Goal: Task Accomplishment & Management: Manage account settings

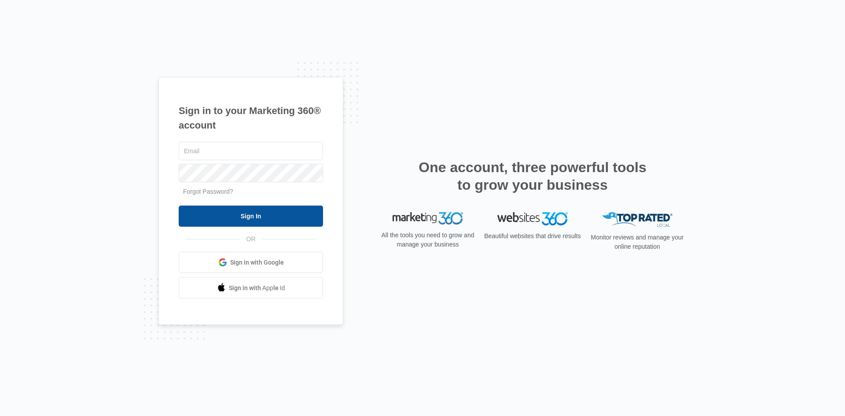
type input "[EMAIL_ADDRESS][DOMAIN_NAME]"
click at [250, 216] on input "Sign In" at bounding box center [251, 216] width 144 height 21
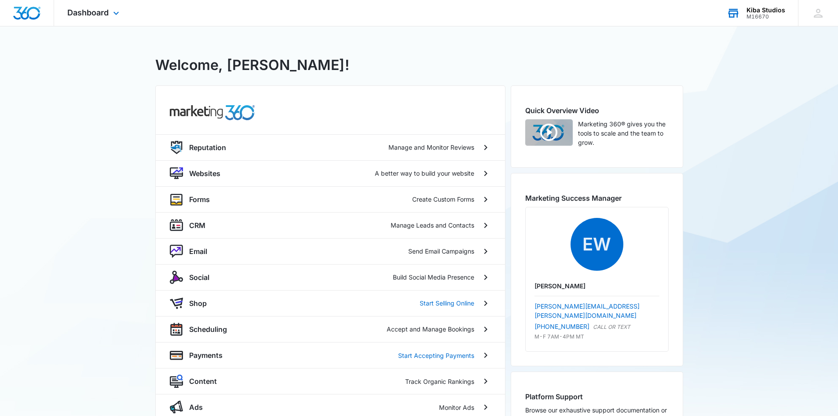
click at [758, 15] on div "M16670" at bounding box center [766, 17] width 39 height 6
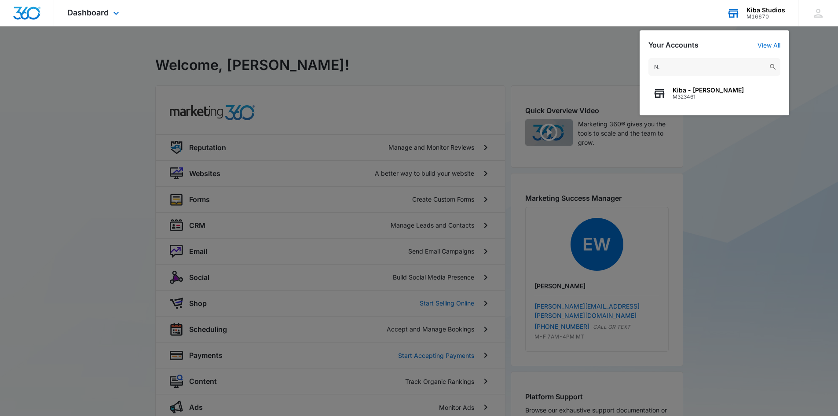
click at [683, 67] on input "N." at bounding box center [715, 67] width 132 height 18
type input "N."
click at [683, 88] on span "Kiba - [PERSON_NAME]" at bounding box center [708, 90] width 71 height 7
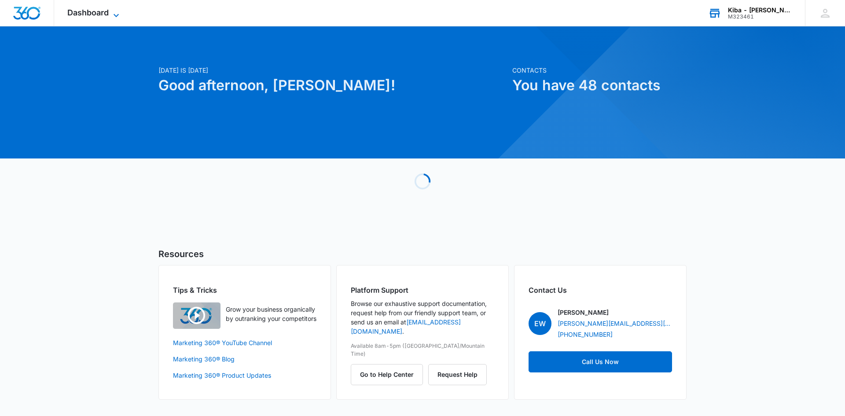
click at [118, 14] on icon at bounding box center [116, 15] width 11 height 11
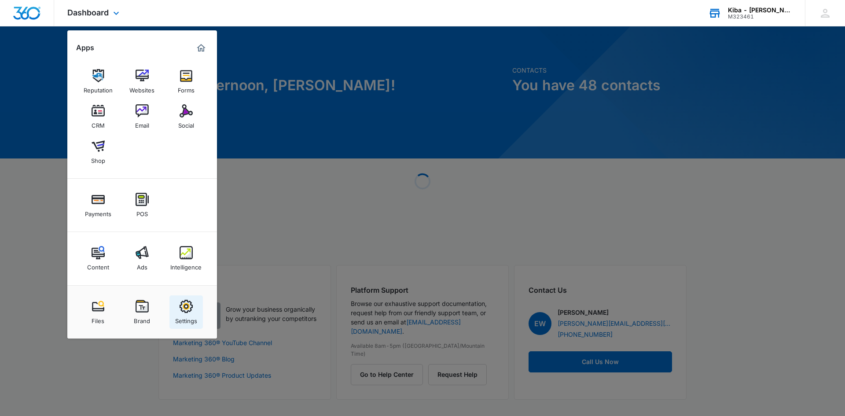
click at [187, 309] on img at bounding box center [186, 306] width 13 height 13
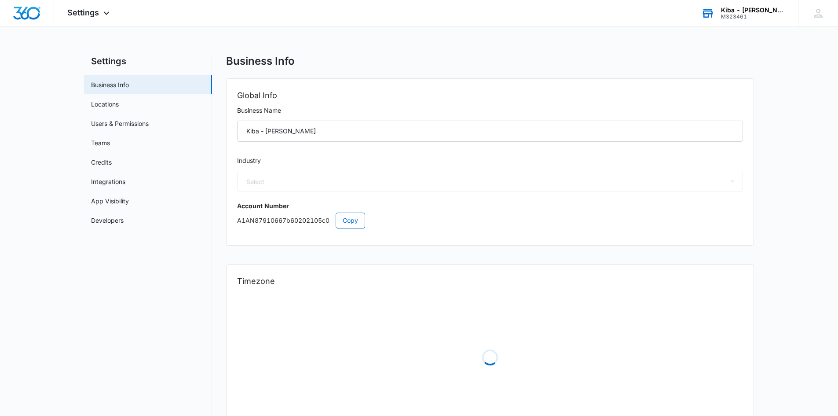
select select "12"
select select "US"
select select "America/[GEOGRAPHIC_DATA]"
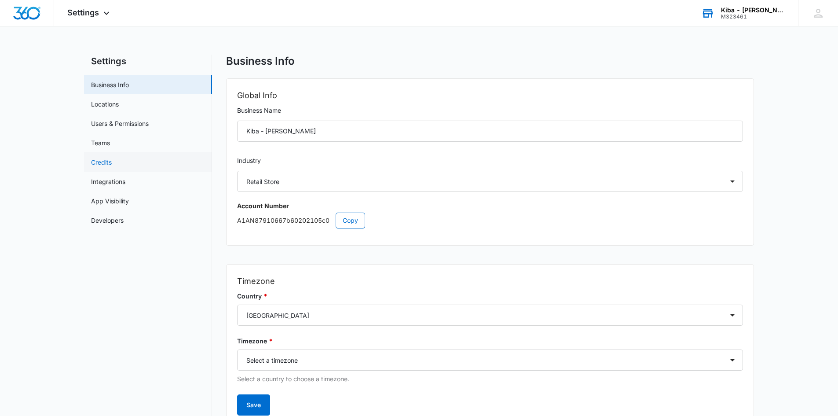
click at [102, 163] on link "Credits" at bounding box center [101, 162] width 21 height 9
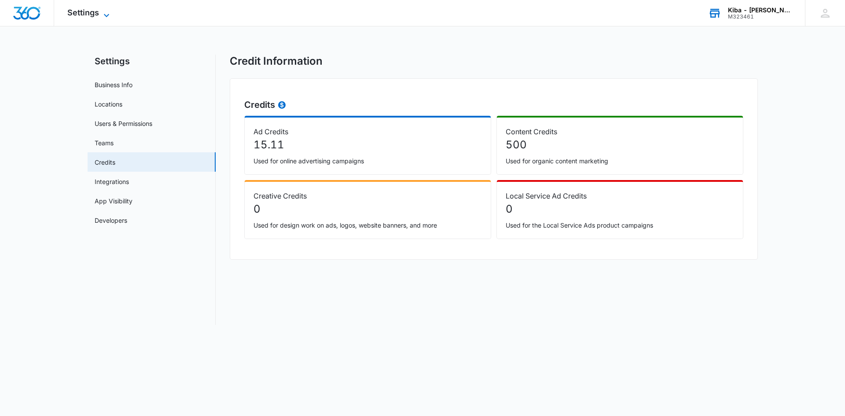
click at [105, 15] on icon at bounding box center [106, 15] width 5 height 3
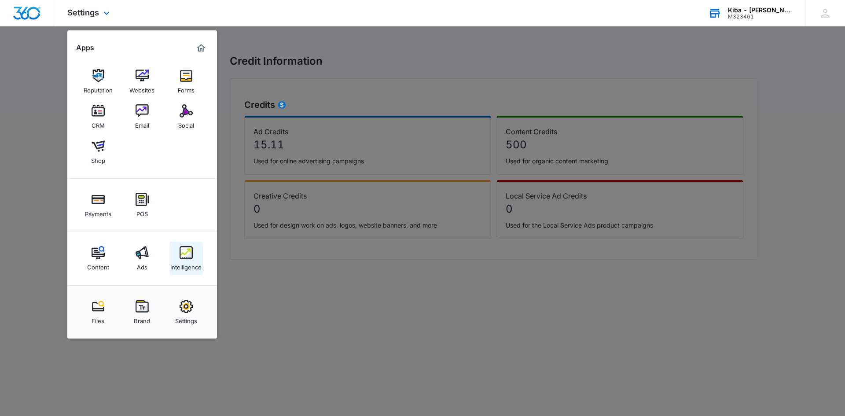
click at [187, 259] on img at bounding box center [186, 252] width 13 height 13
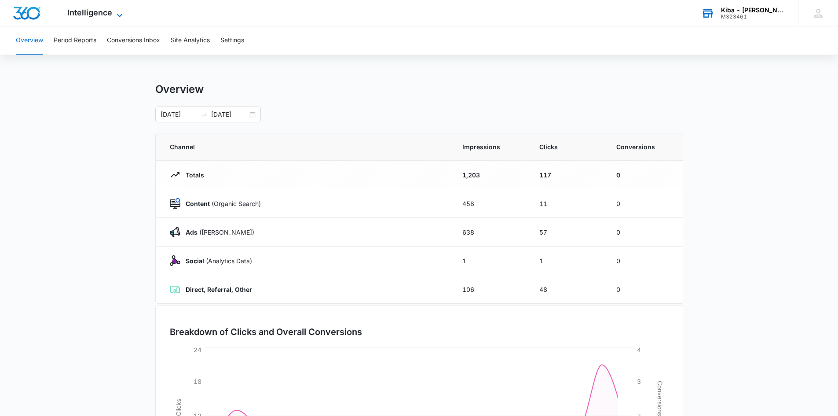
click at [115, 10] on icon at bounding box center [119, 15] width 11 height 11
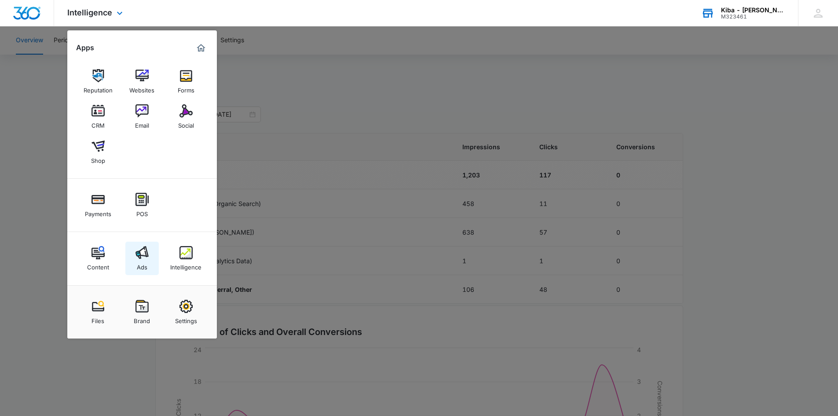
click at [140, 253] on img at bounding box center [142, 252] width 13 height 13
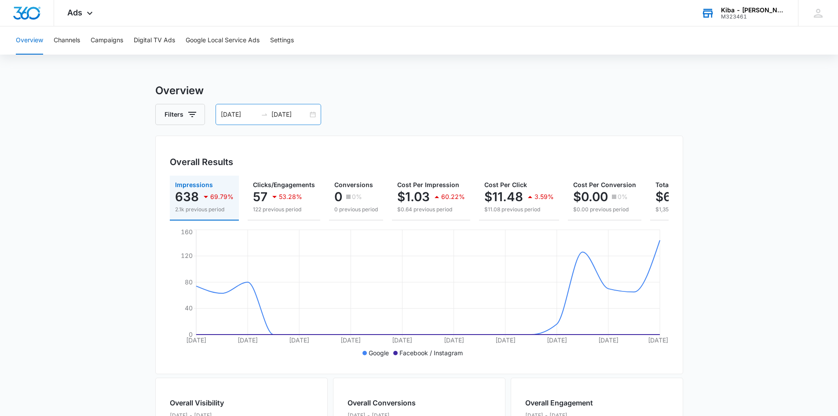
click at [315, 112] on div "[DATE] [DATE]" at bounding box center [269, 114] width 106 height 21
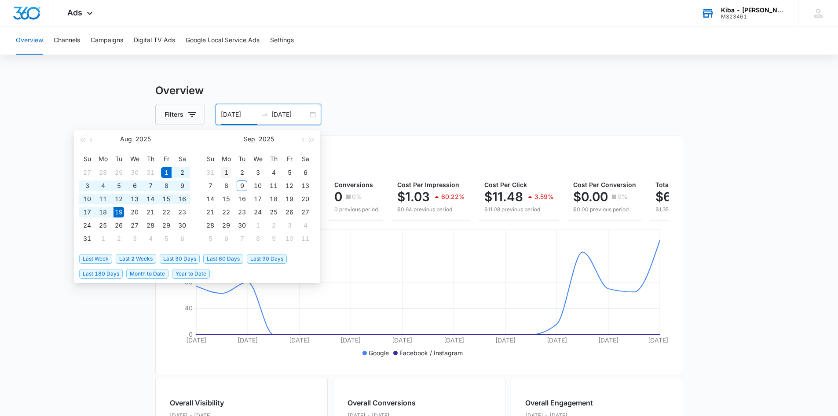
type input "[DATE]"
click at [224, 173] on div "1" at bounding box center [226, 172] width 11 height 11
type input "[DATE]"
click at [239, 185] on div "9" at bounding box center [242, 185] width 11 height 11
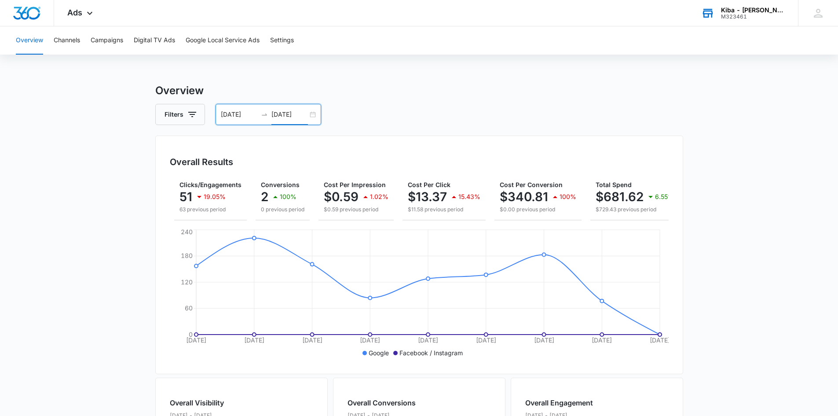
scroll to position [0, 80]
